Goal: Information Seeking & Learning: Check status

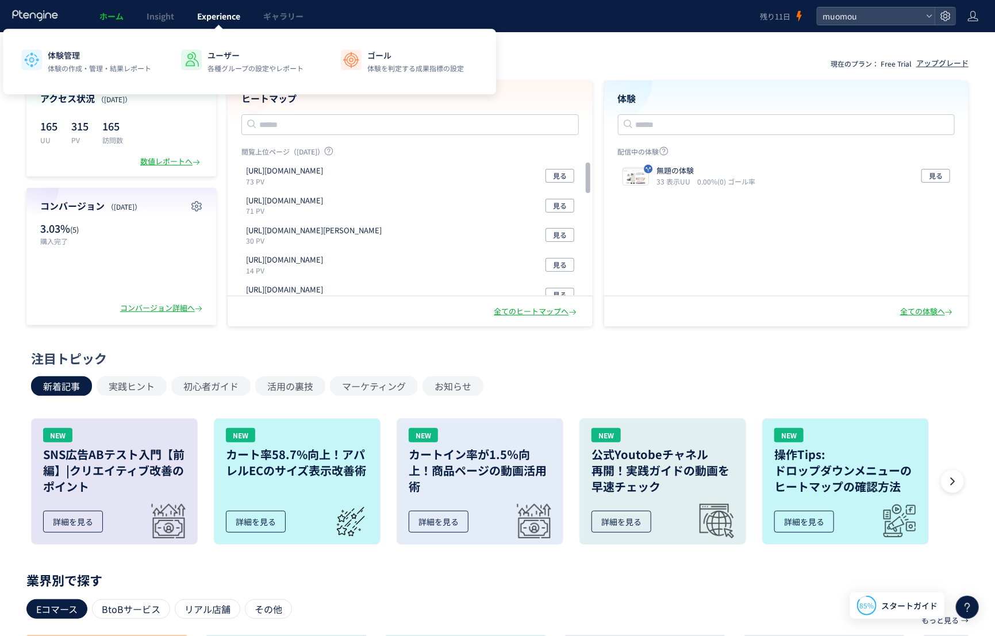
click at [225, 13] on span "Experience" at bounding box center [218, 15] width 43 height 11
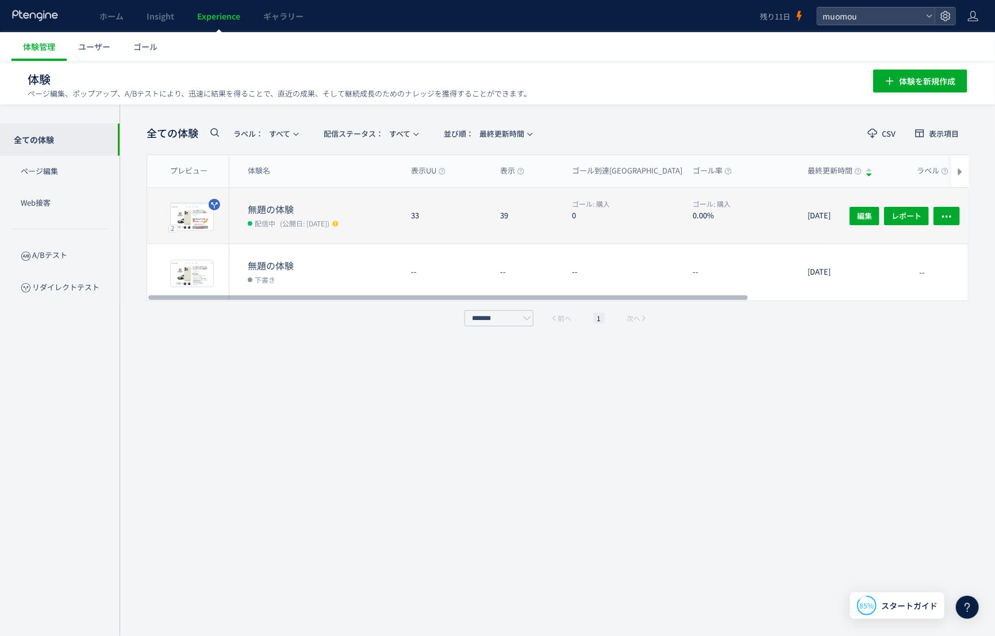
click at [314, 210] on dt "無題の体験" at bounding box center [325, 209] width 154 height 13
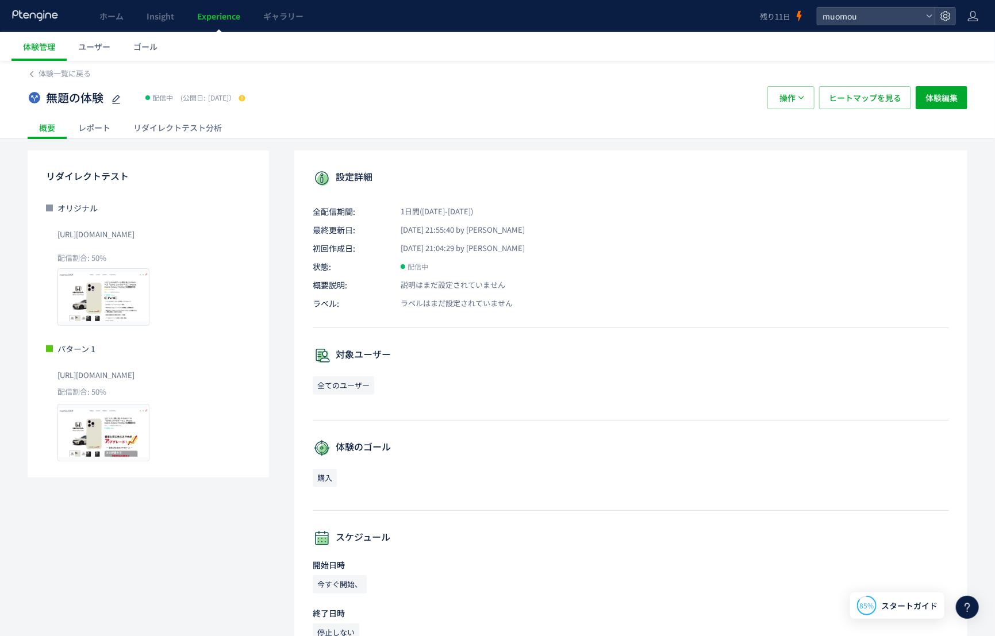
click at [109, 129] on div "レポート" at bounding box center [94, 127] width 55 height 23
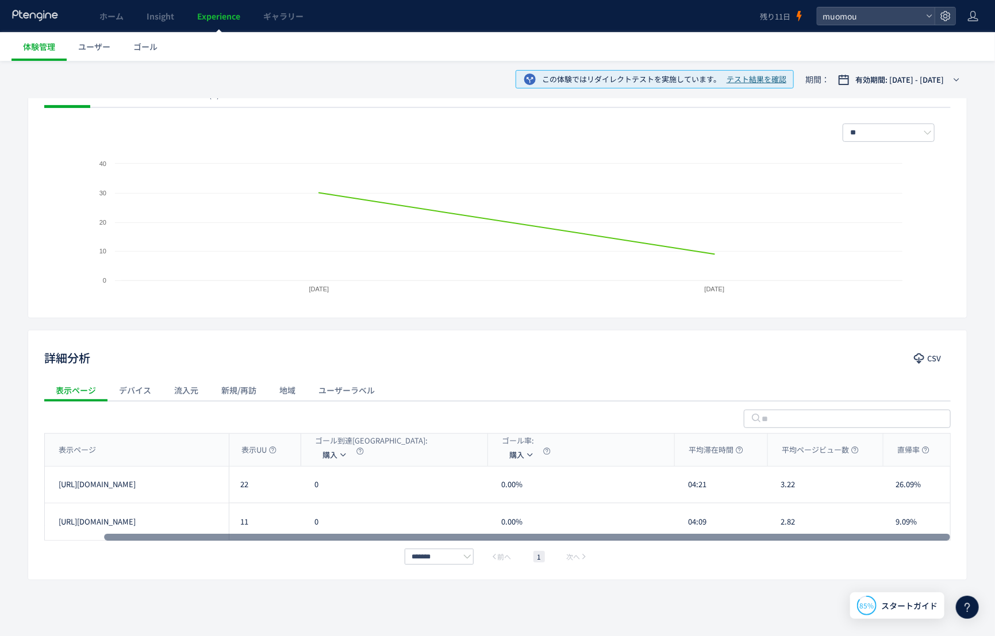
scroll to position [0, 65]
drag, startPoint x: 532, startPoint y: 534, endPoint x: 710, endPoint y: 540, distance: 178.3
click at [710, 540] on div at bounding box center [527, 537] width 846 height 7
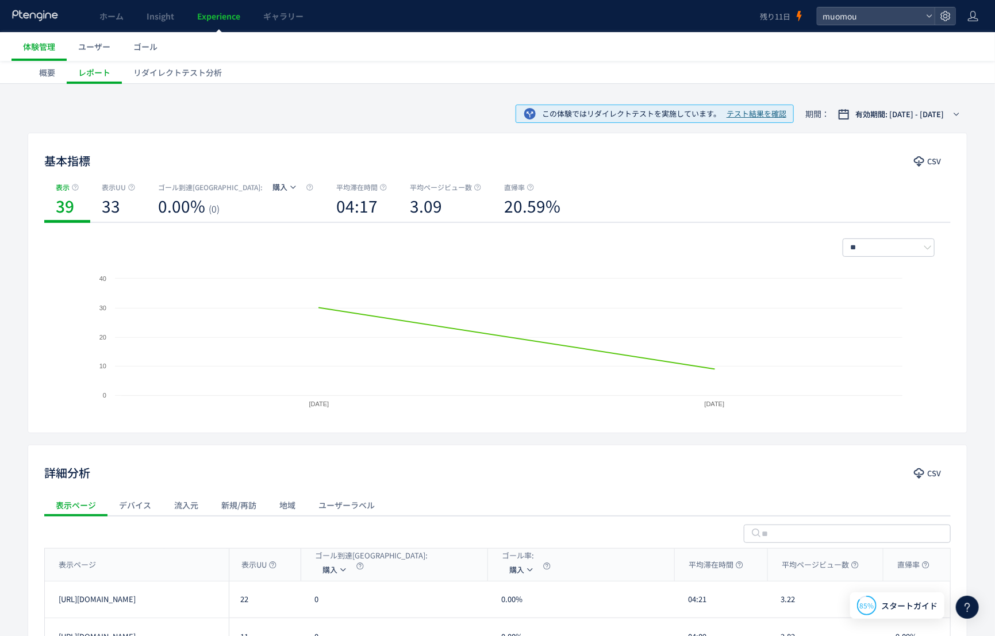
scroll to position [0, 0]
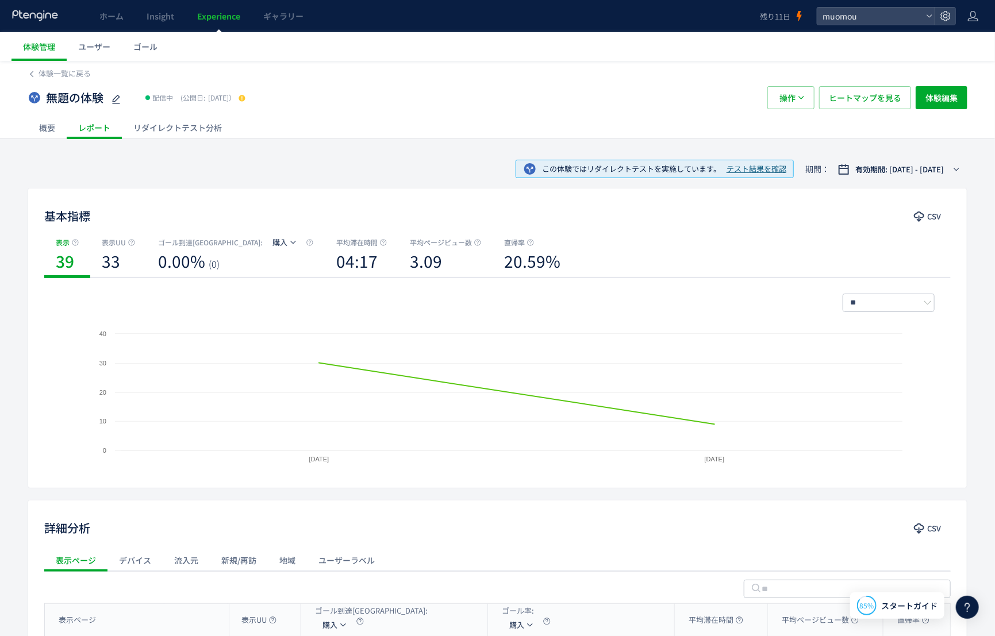
click at [158, 129] on div "リダイレクトテスト分析" at bounding box center [178, 127] width 112 height 23
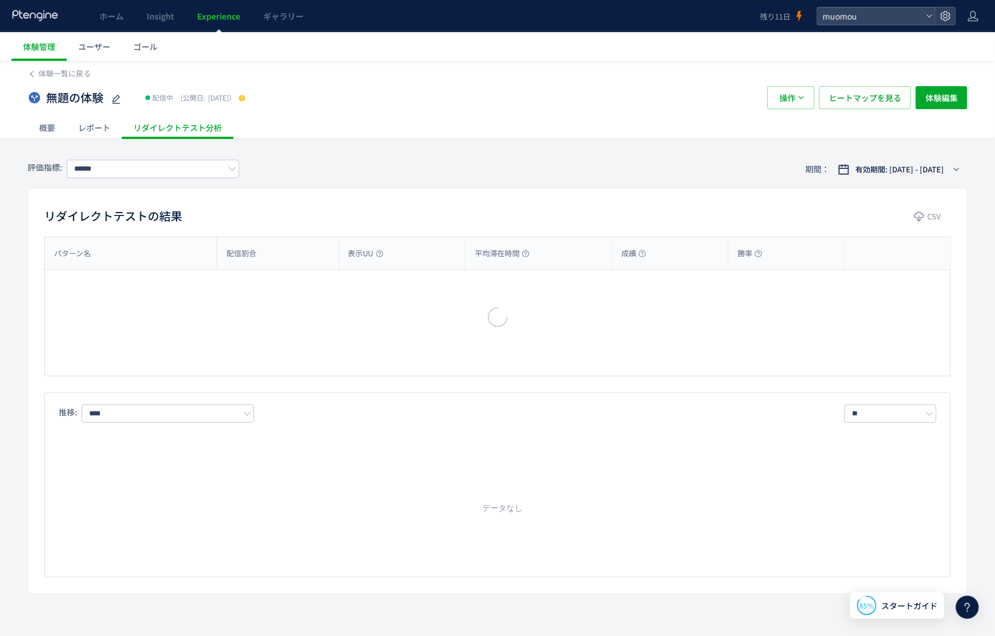
type input "**"
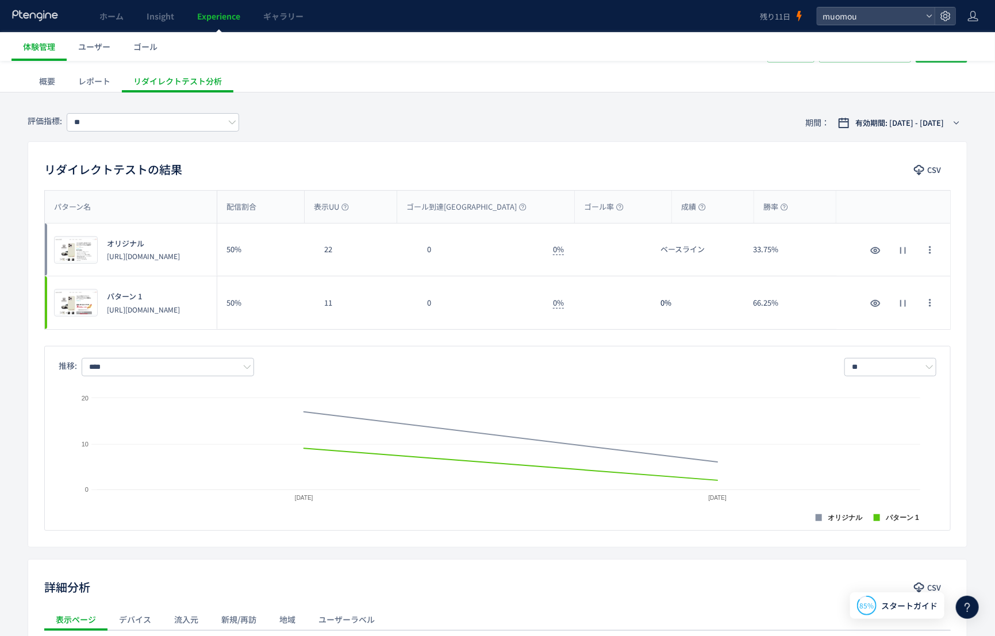
scroll to position [57, 0]
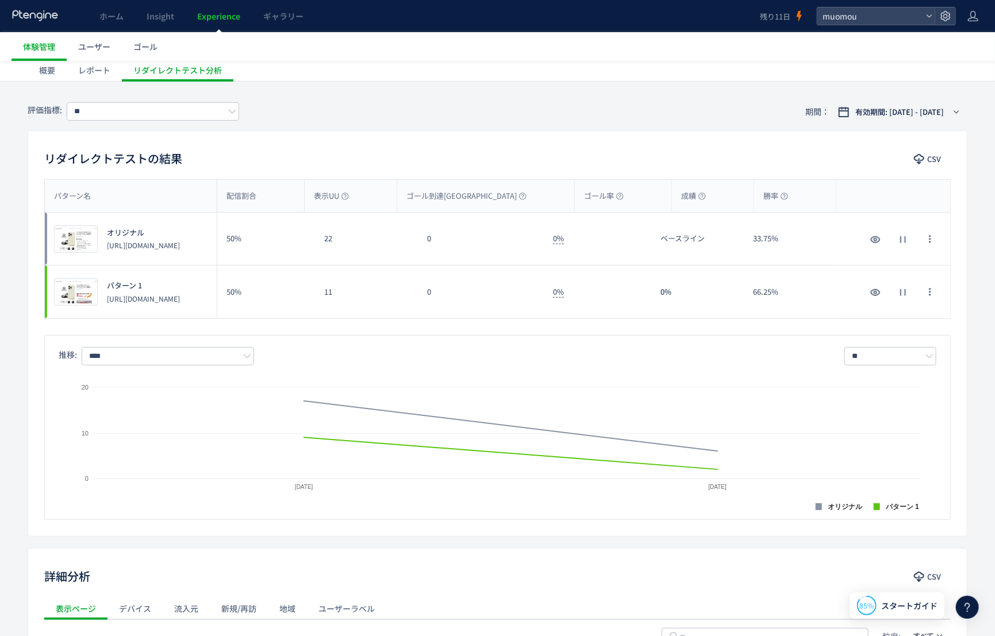
click at [94, 72] on div "レポート" at bounding box center [94, 70] width 55 height 23
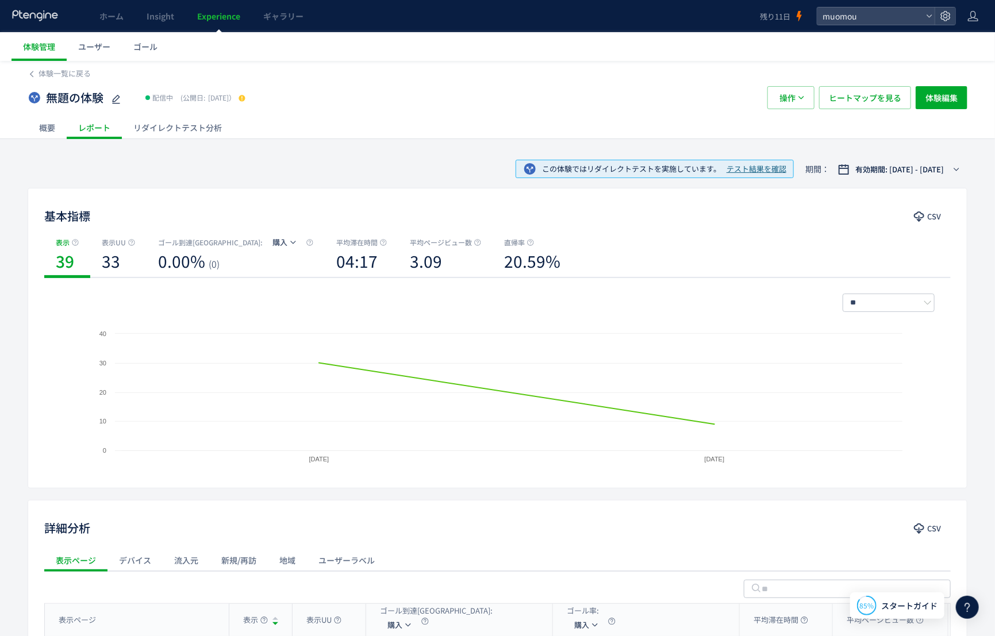
click at [41, 128] on div "概要" at bounding box center [47, 127] width 39 height 23
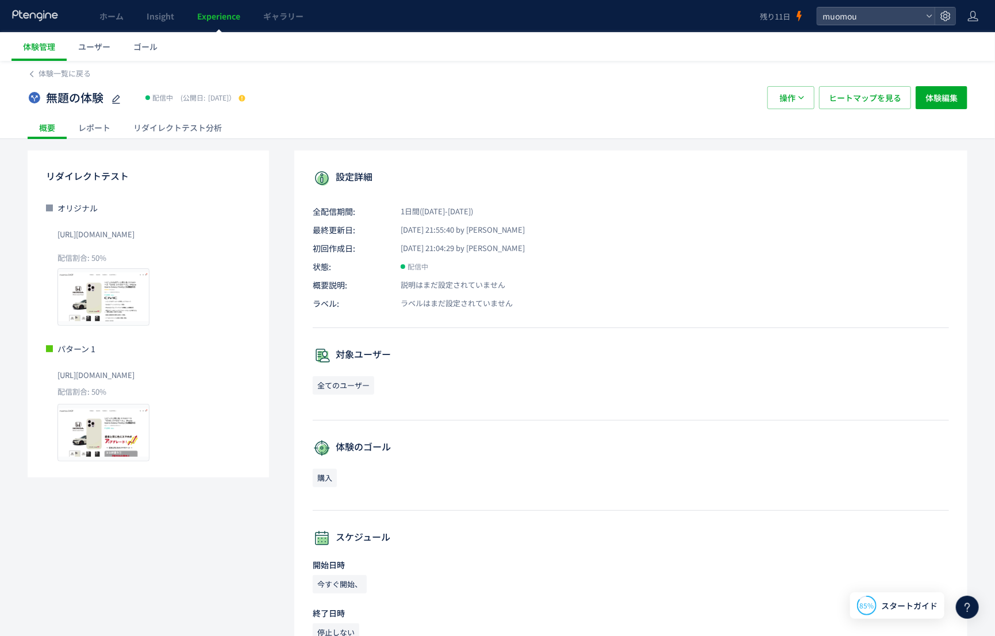
click at [101, 131] on div "レポート" at bounding box center [94, 127] width 55 height 23
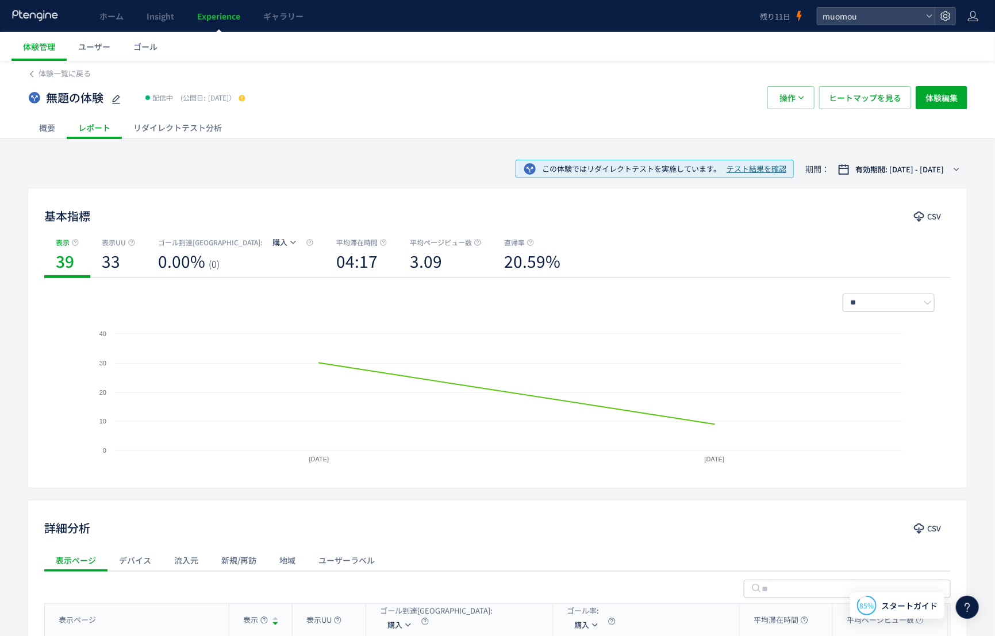
click at [209, 127] on div "リダイレクトテスト分析" at bounding box center [178, 127] width 112 height 23
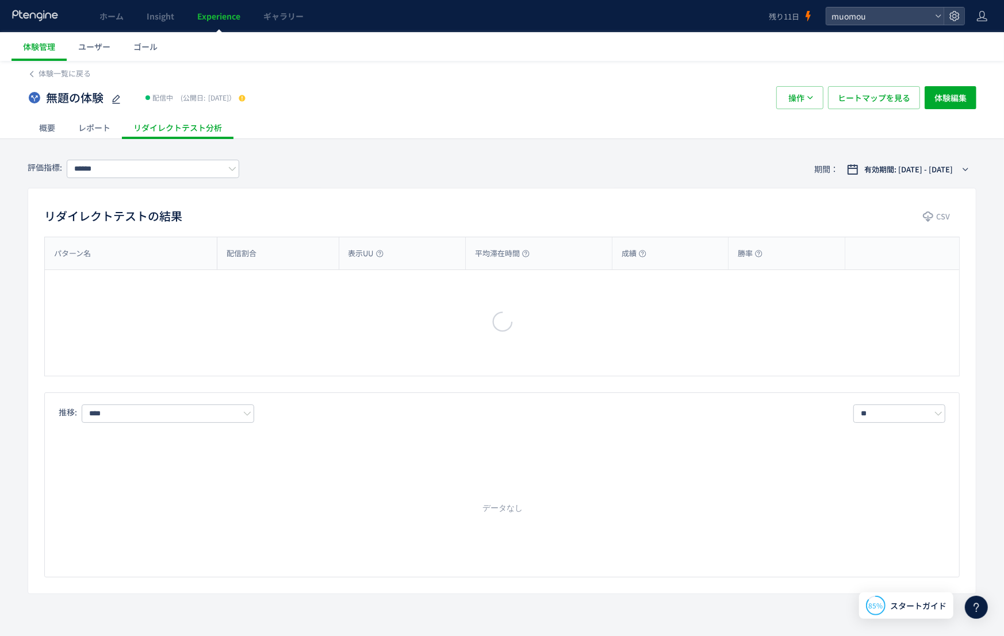
type input "**"
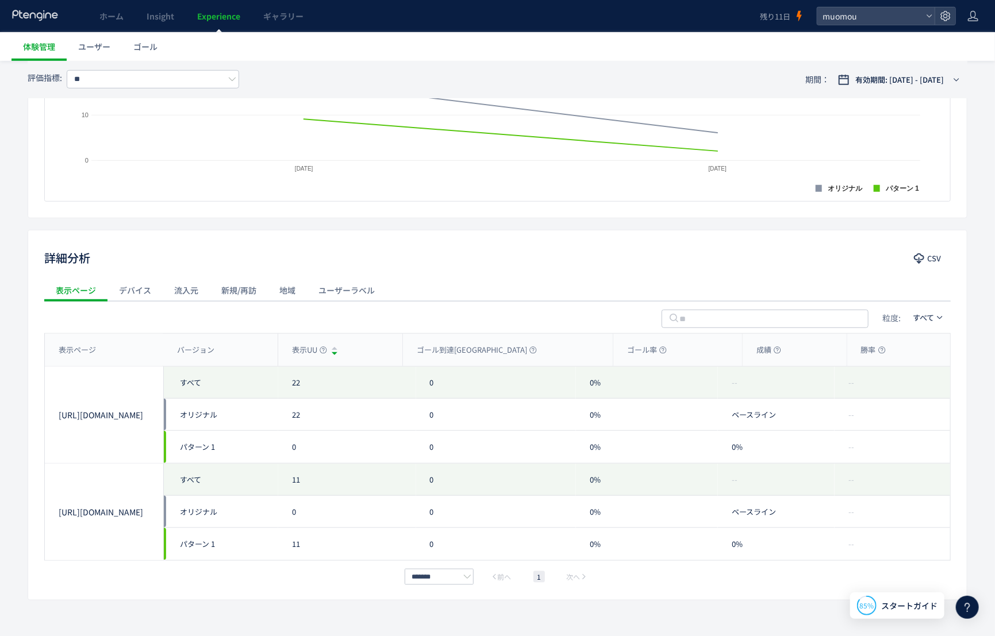
scroll to position [394, 0]
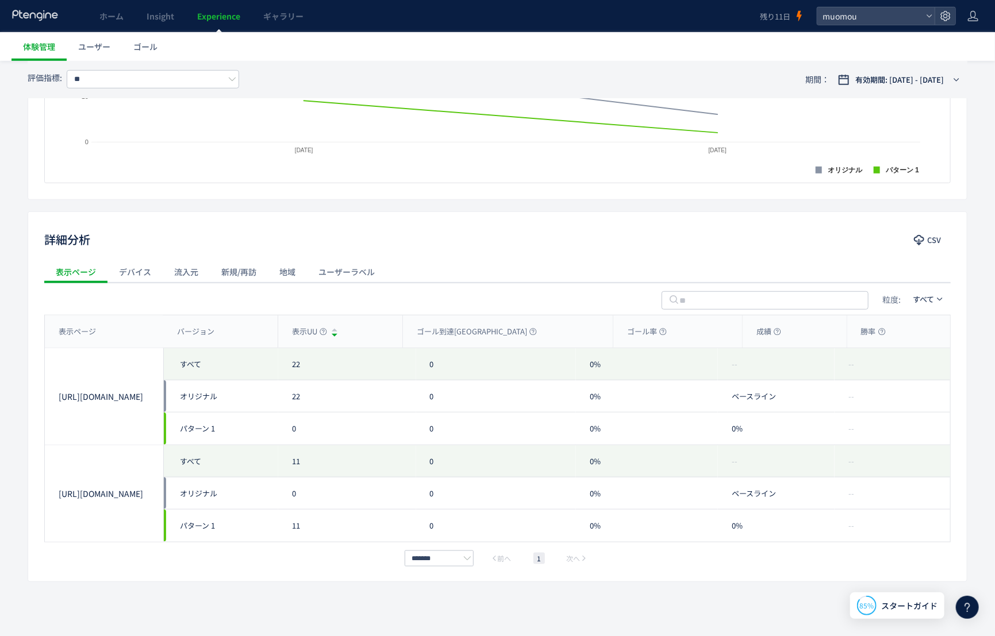
click at [129, 271] on div "デバイス" at bounding box center [134, 271] width 55 height 23
click at [83, 269] on div "表示ページ" at bounding box center [75, 271] width 63 height 23
click at [144, 266] on div "デバイス" at bounding box center [134, 271] width 55 height 23
click at [194, 265] on div "流入元" at bounding box center [186, 271] width 47 height 23
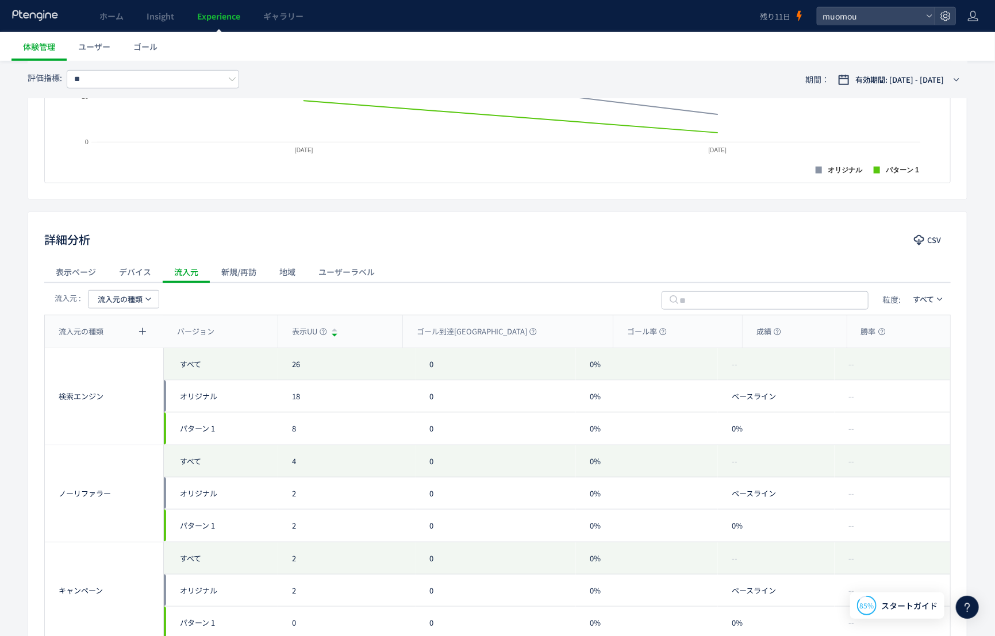
click at [240, 264] on div "新規/再訪" at bounding box center [239, 271] width 58 height 23
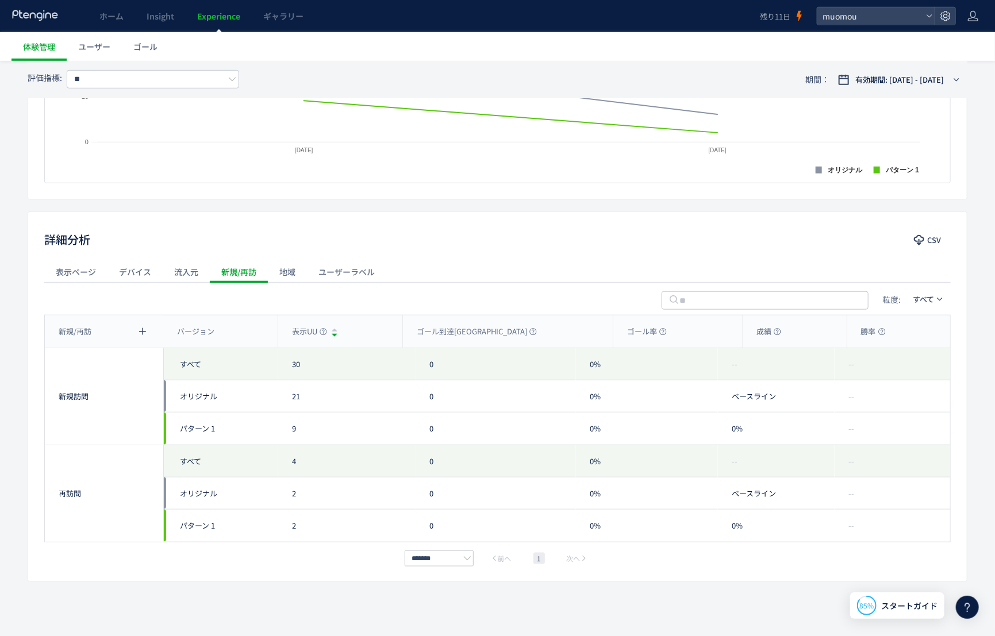
click at [289, 264] on div "地域" at bounding box center [287, 271] width 39 height 23
click at [353, 270] on div "ユーザーラベル" at bounding box center [346, 271] width 79 height 23
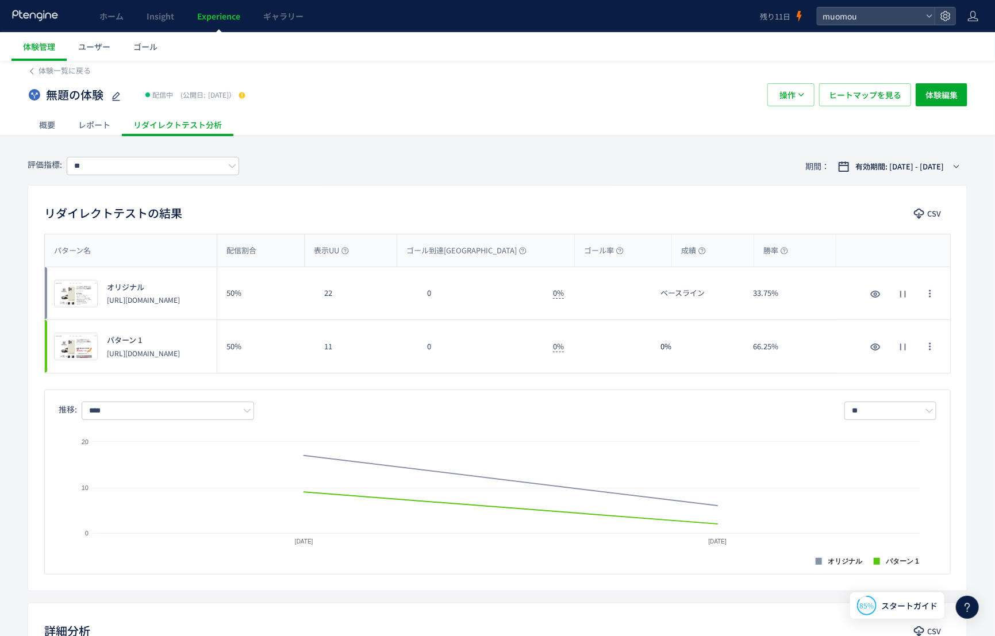
scroll to position [0, 0]
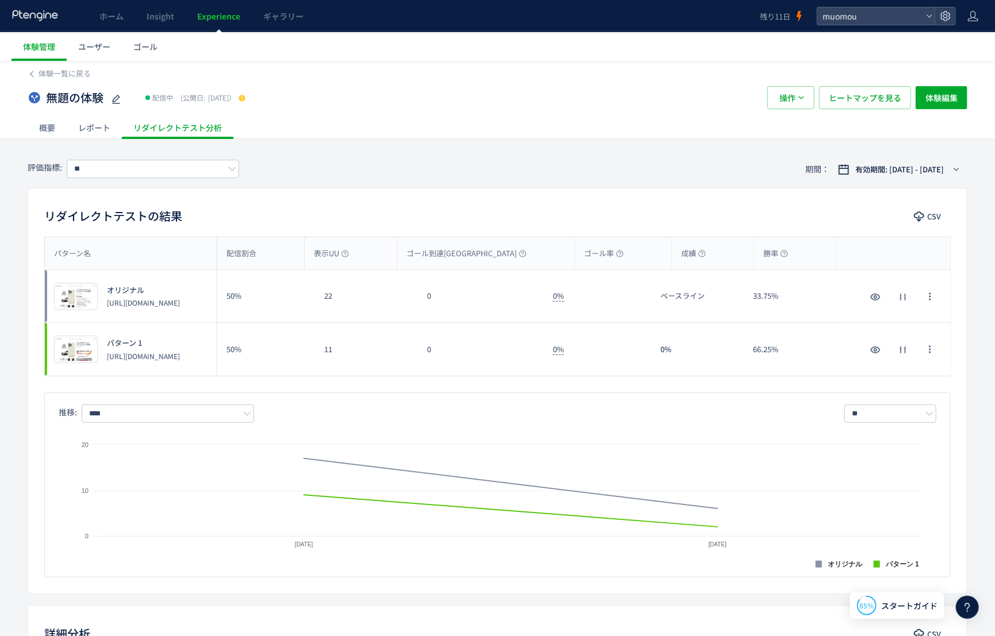
click at [96, 130] on div "レポート" at bounding box center [94, 127] width 55 height 23
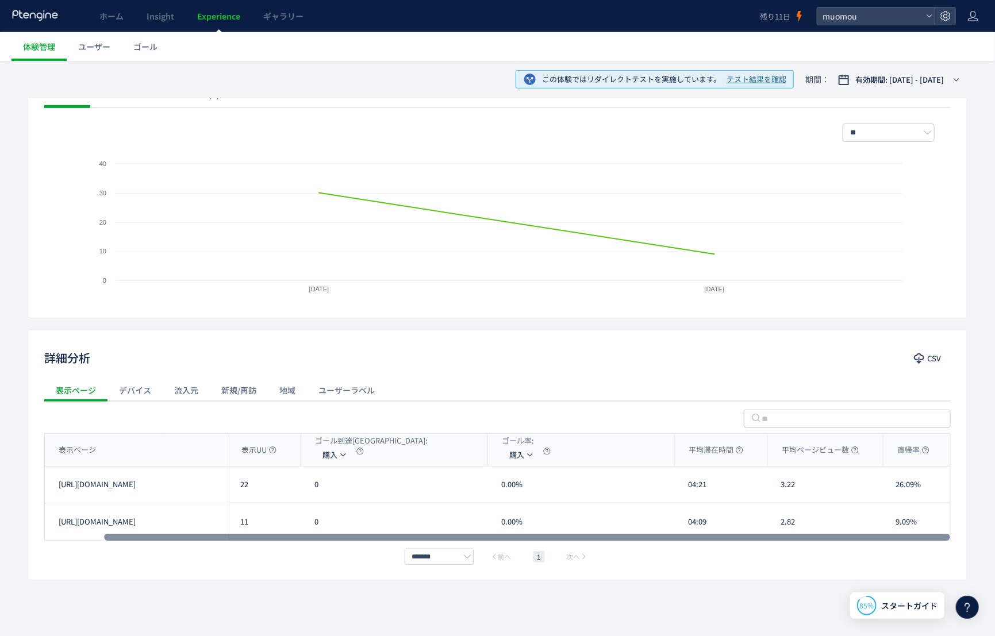
scroll to position [0, 65]
drag, startPoint x: 512, startPoint y: 536, endPoint x: 650, endPoint y: 534, distance: 137.4
click at [650, 534] on div at bounding box center [527, 537] width 846 height 7
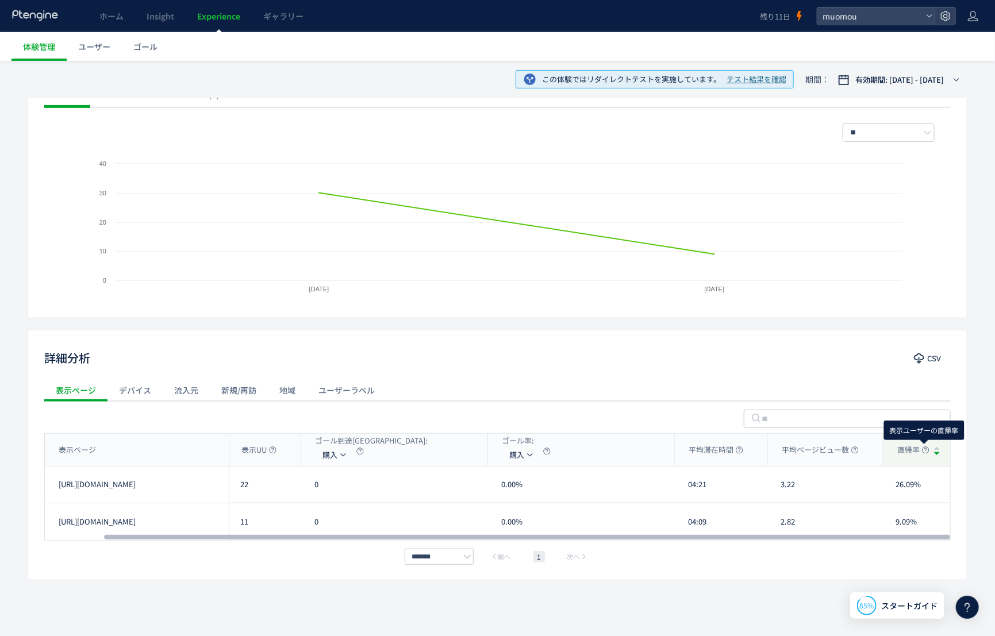
click at [925, 449] on use at bounding box center [926, 450] width 7 height 7
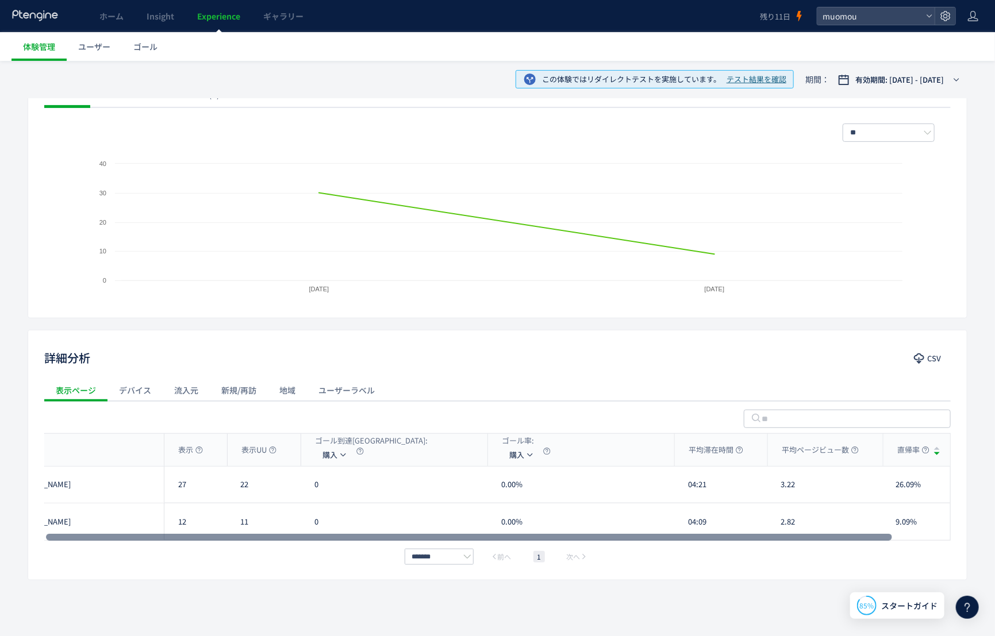
scroll to position [0, 0]
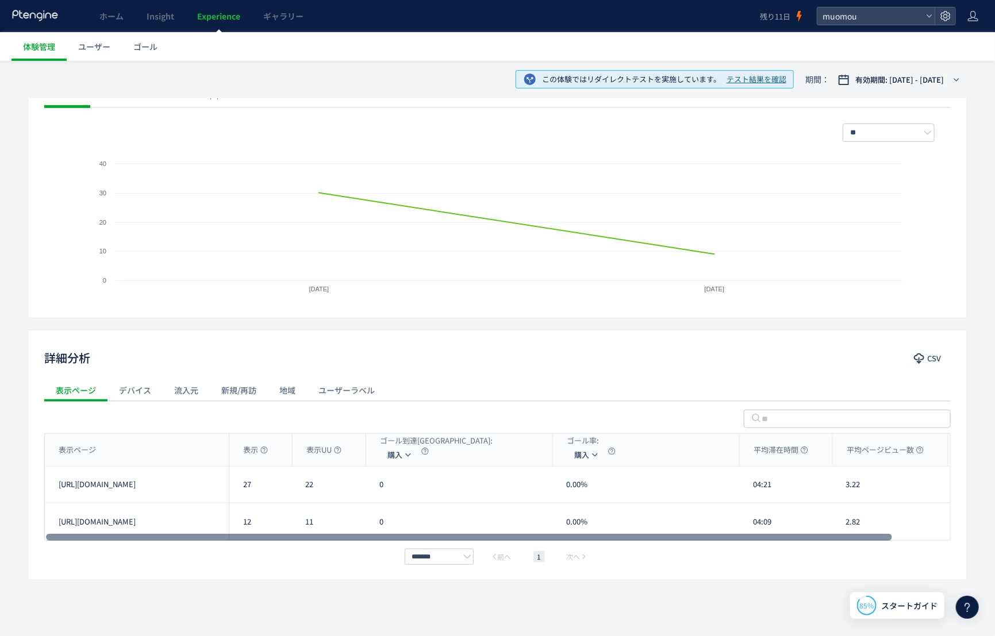
drag, startPoint x: 859, startPoint y: 535, endPoint x: 713, endPoint y: 527, distance: 145.7
click at [713, 534] on div at bounding box center [469, 537] width 846 height 7
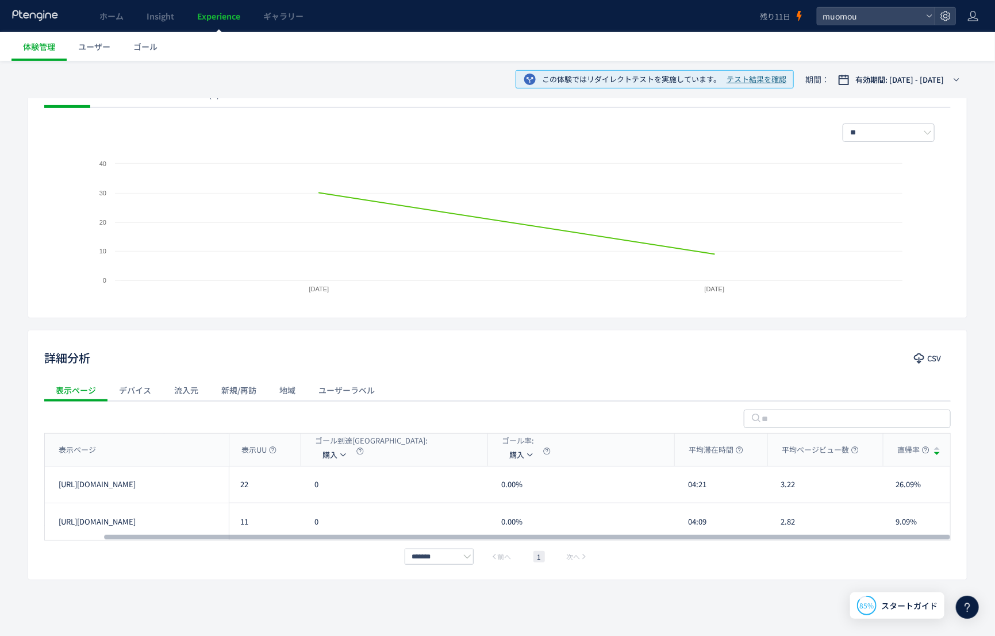
drag, startPoint x: 681, startPoint y: 534, endPoint x: 787, endPoint y: 526, distance: 106.1
click at [787, 534] on div at bounding box center [527, 537] width 846 height 7
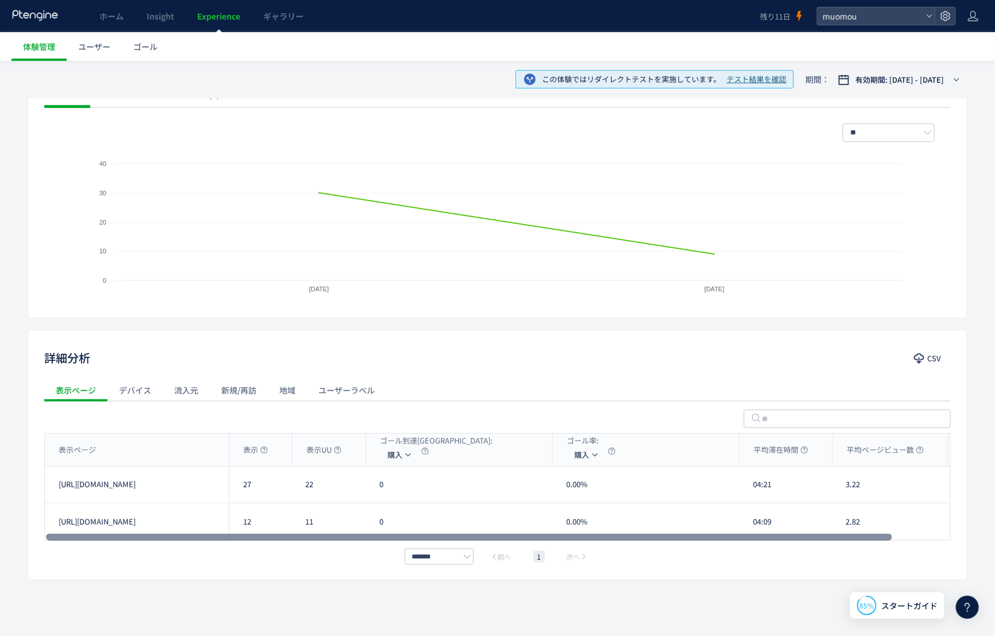
drag, startPoint x: 854, startPoint y: 537, endPoint x: 670, endPoint y: 552, distance: 185.1
click at [670, 541] on div at bounding box center [469, 537] width 846 height 7
drag, startPoint x: 670, startPoint y: 535, endPoint x: 368, endPoint y: 525, distance: 302.0
click at [384, 534] on div at bounding box center [469, 537] width 846 height 7
